Goal: Task Accomplishment & Management: Complete application form

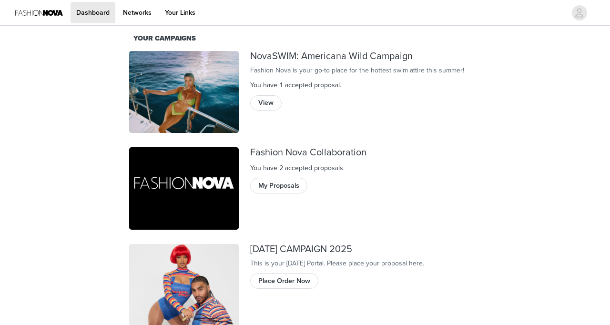
scroll to position [66, 0]
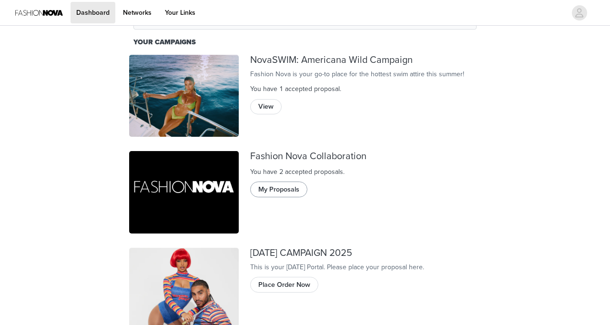
click at [284, 186] on button "My Proposals" at bounding box center [278, 189] width 57 height 15
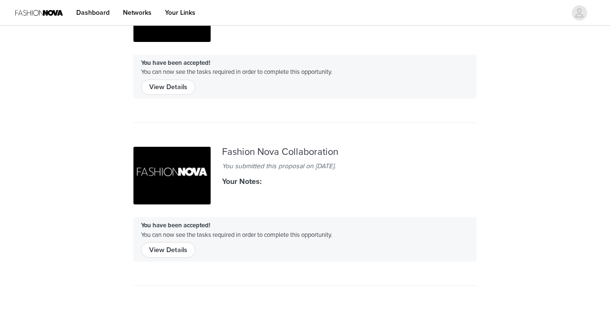
scroll to position [58, 0]
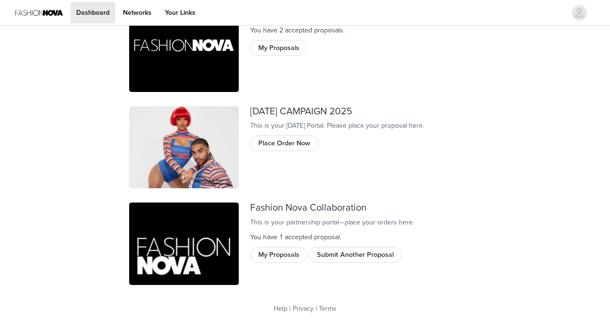
scroll to position [207, 0]
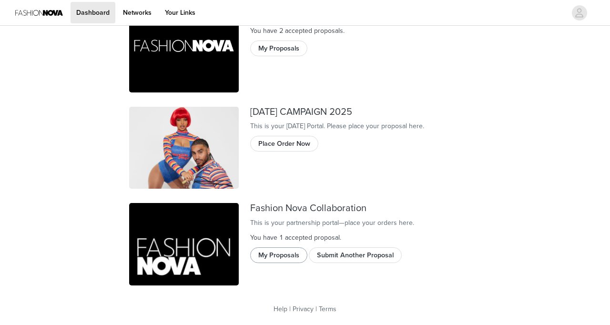
click at [281, 263] on button "My Proposals" at bounding box center [278, 254] width 57 height 15
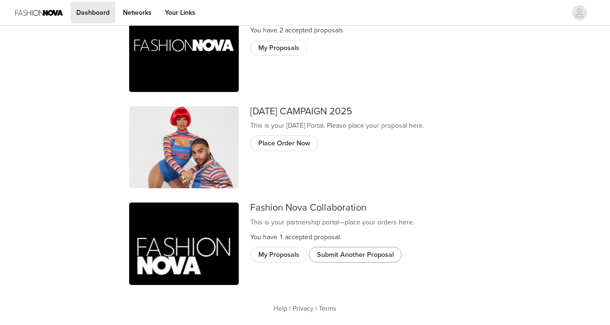
scroll to position [207, 0]
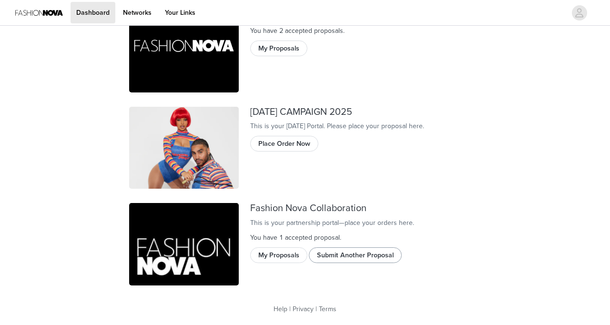
click at [343, 261] on button "Submit Another Proposal" at bounding box center [355, 254] width 93 height 15
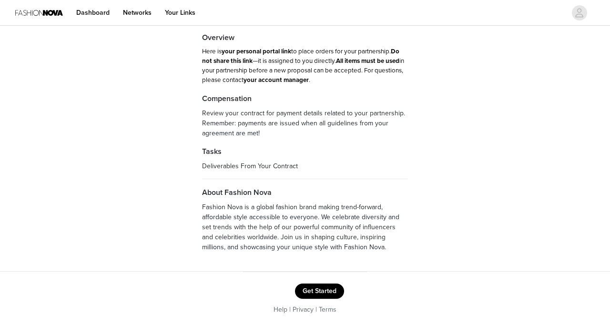
scroll to position [42, 0]
click at [328, 294] on button "Get Started" at bounding box center [319, 292] width 49 height 15
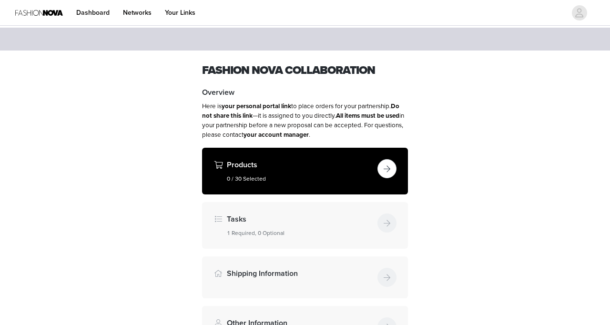
click at [382, 165] on button "button" at bounding box center [386, 168] width 19 height 19
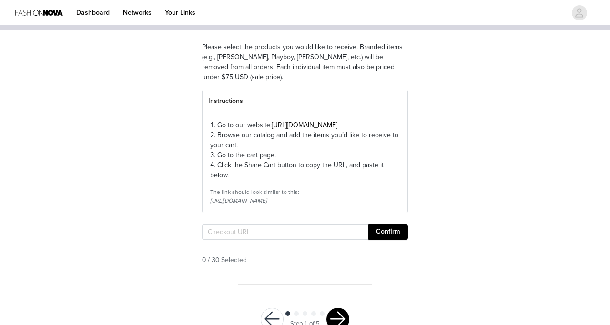
scroll to position [98, 0]
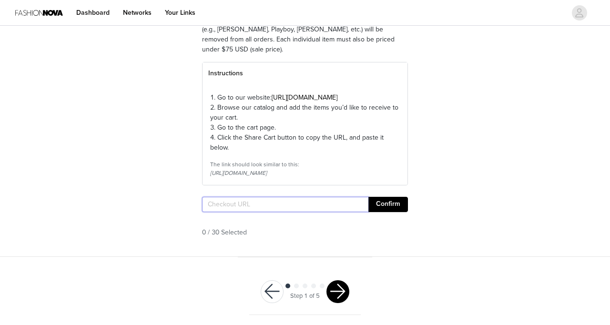
click at [289, 212] on input "text" at bounding box center [285, 204] width 166 height 15
paste input "[URL][DOMAIN_NAME]"
type input "[URL][DOMAIN_NAME]"
click at [398, 212] on button "Confirm" at bounding box center [388, 204] width 40 height 15
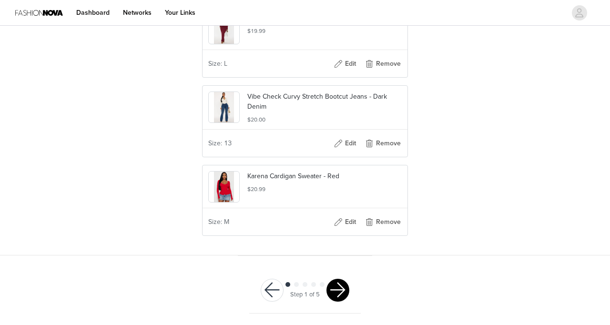
scroll to position [2484, 0]
click at [324, 286] on span at bounding box center [322, 284] width 5 height 5
click at [339, 286] on button "button" at bounding box center [337, 290] width 23 height 23
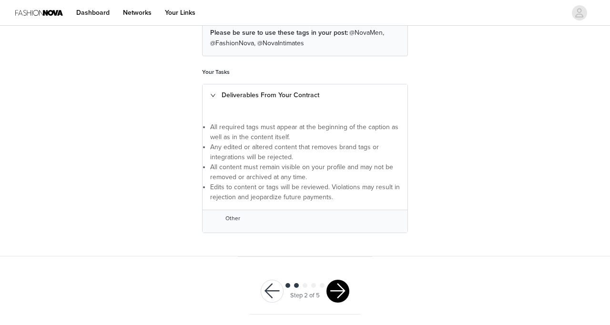
scroll to position [155, 0]
click at [342, 283] on button "button" at bounding box center [337, 291] width 23 height 23
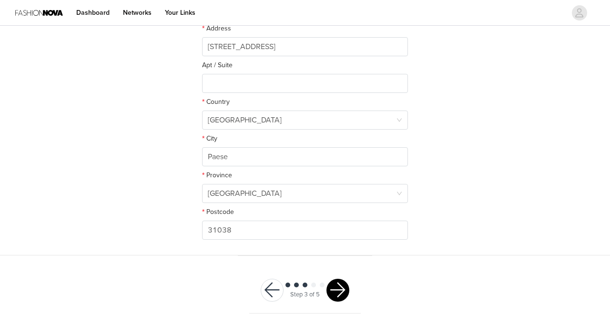
scroll to position [265, 0]
click at [345, 286] on button "button" at bounding box center [337, 290] width 23 height 23
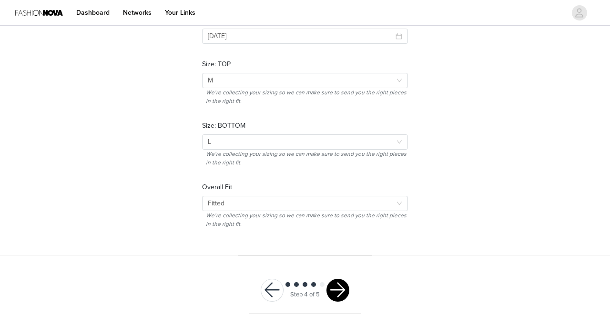
scroll to position [205, 0]
click at [340, 286] on button "button" at bounding box center [337, 290] width 23 height 23
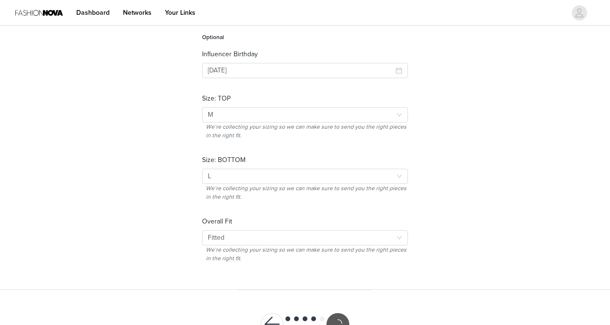
scroll to position [171, 0]
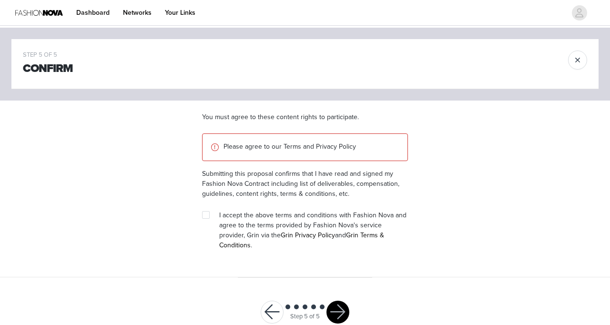
click at [203, 206] on section "You must agree to these content rights to participate. Please agree to our Term…" at bounding box center [305, 189] width 229 height 177
click at [206, 216] on input "checkbox" at bounding box center [205, 214] width 7 height 7
checkbox input "true"
click at [330, 301] on button "button" at bounding box center [337, 312] width 23 height 23
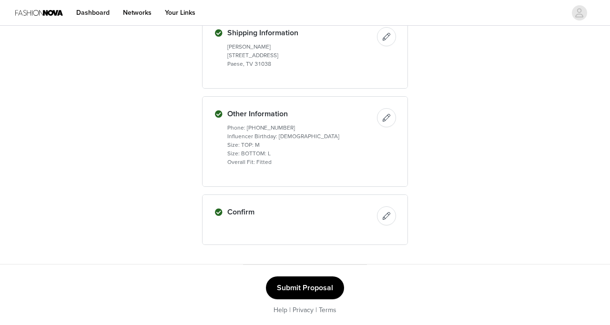
scroll to position [1303, 0]
click at [327, 289] on button "Submit Proposal" at bounding box center [305, 288] width 78 height 23
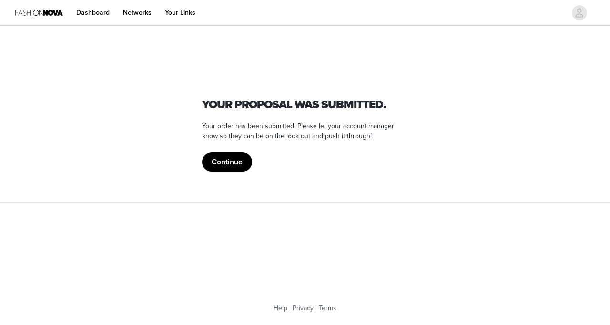
scroll to position [0, 0]
